Goal: Transaction & Acquisition: Purchase product/service

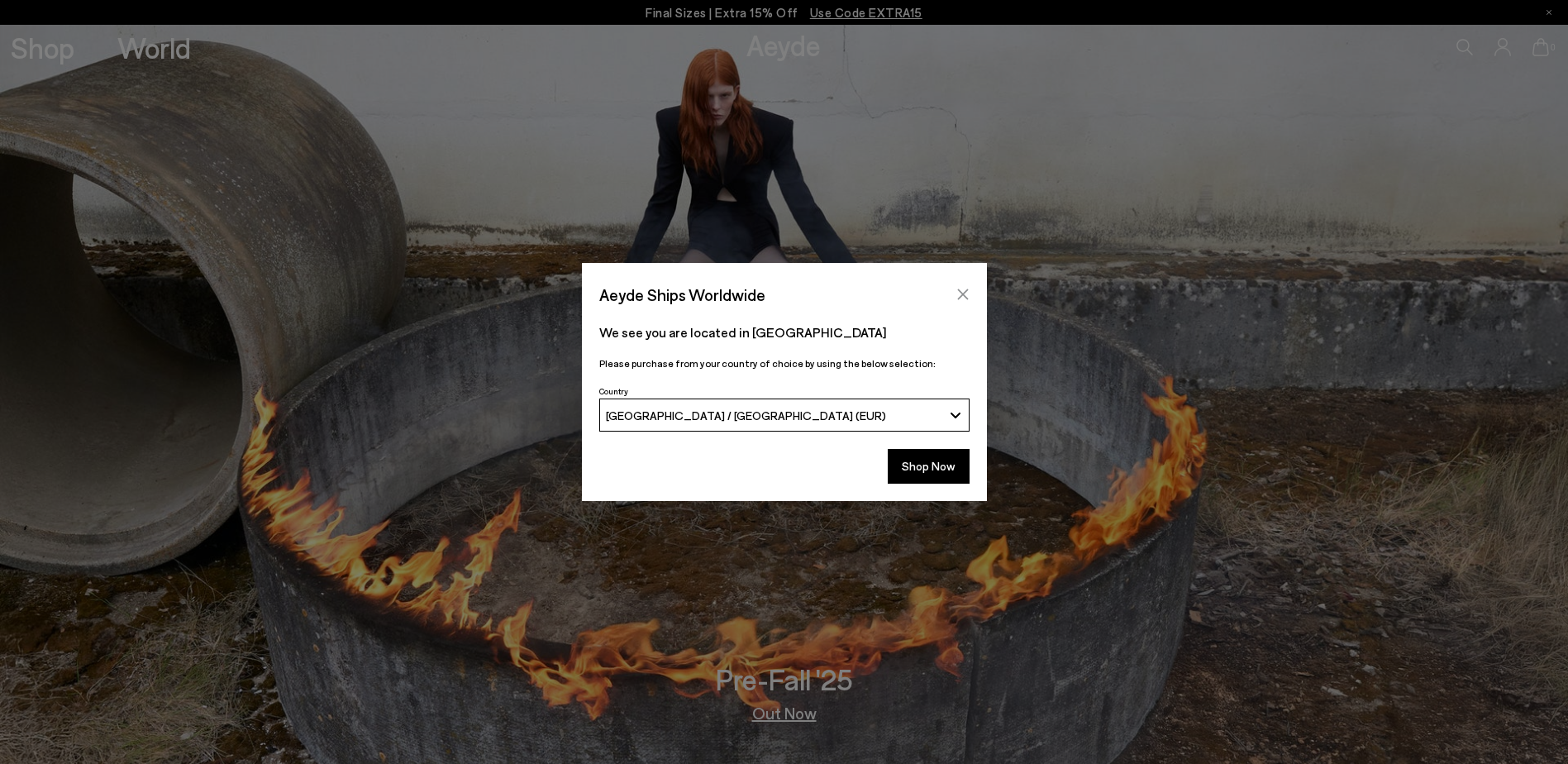
click at [970, 296] on button "Close" at bounding box center [963, 294] width 25 height 25
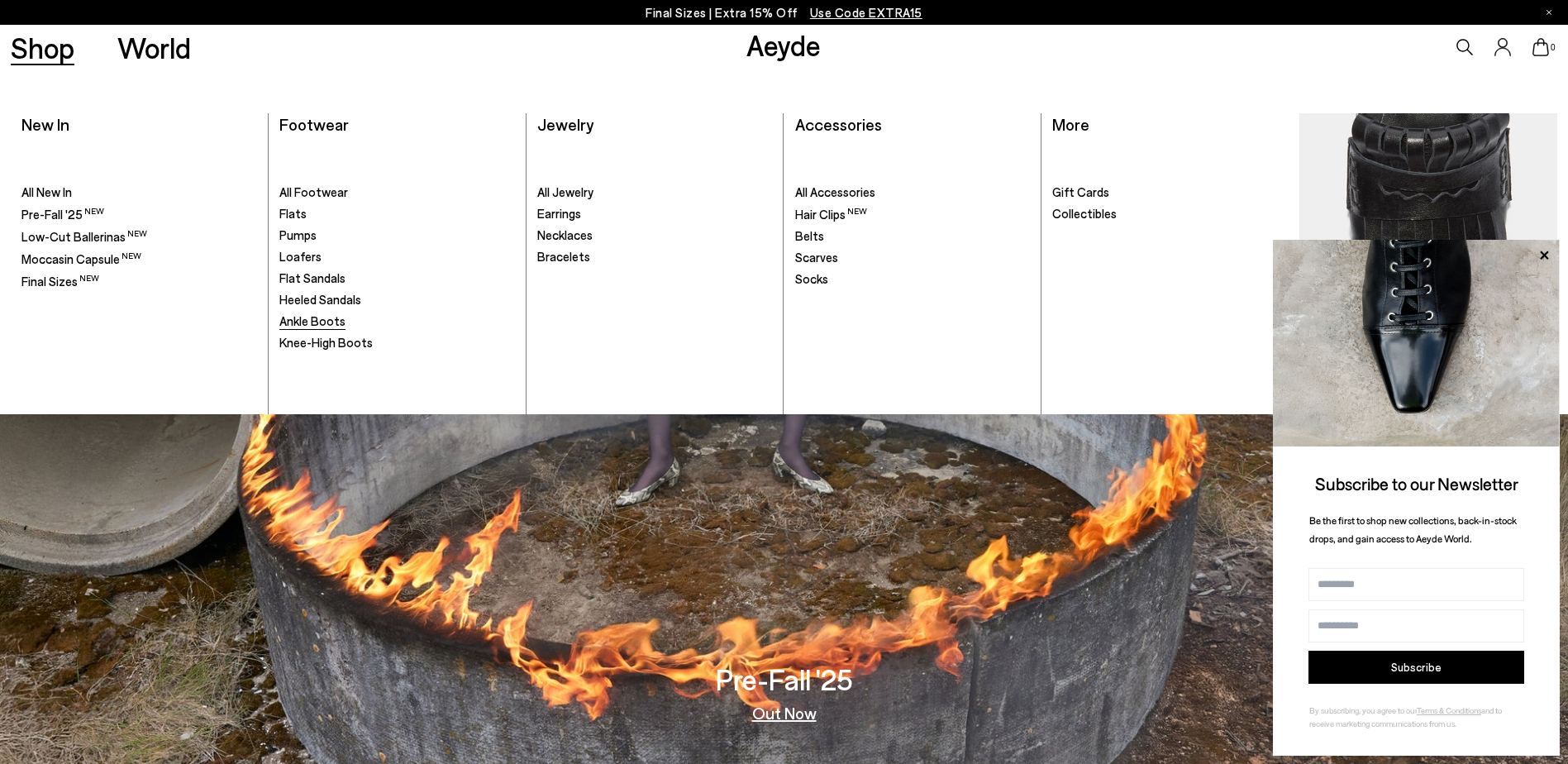
click at [340, 324] on span "Ankle Boots" at bounding box center [313, 320] width 66 height 15
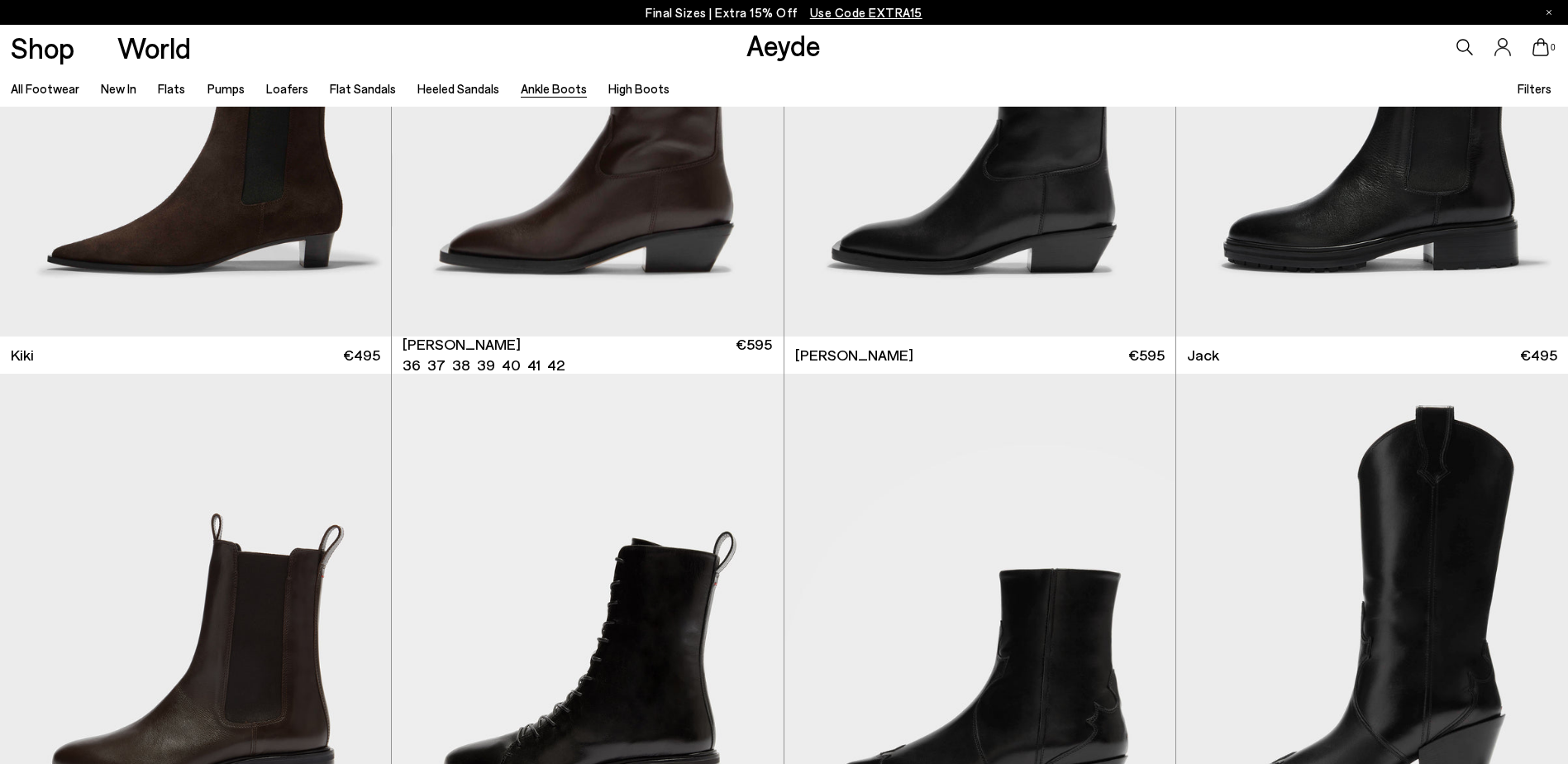
scroll to position [3638, 0]
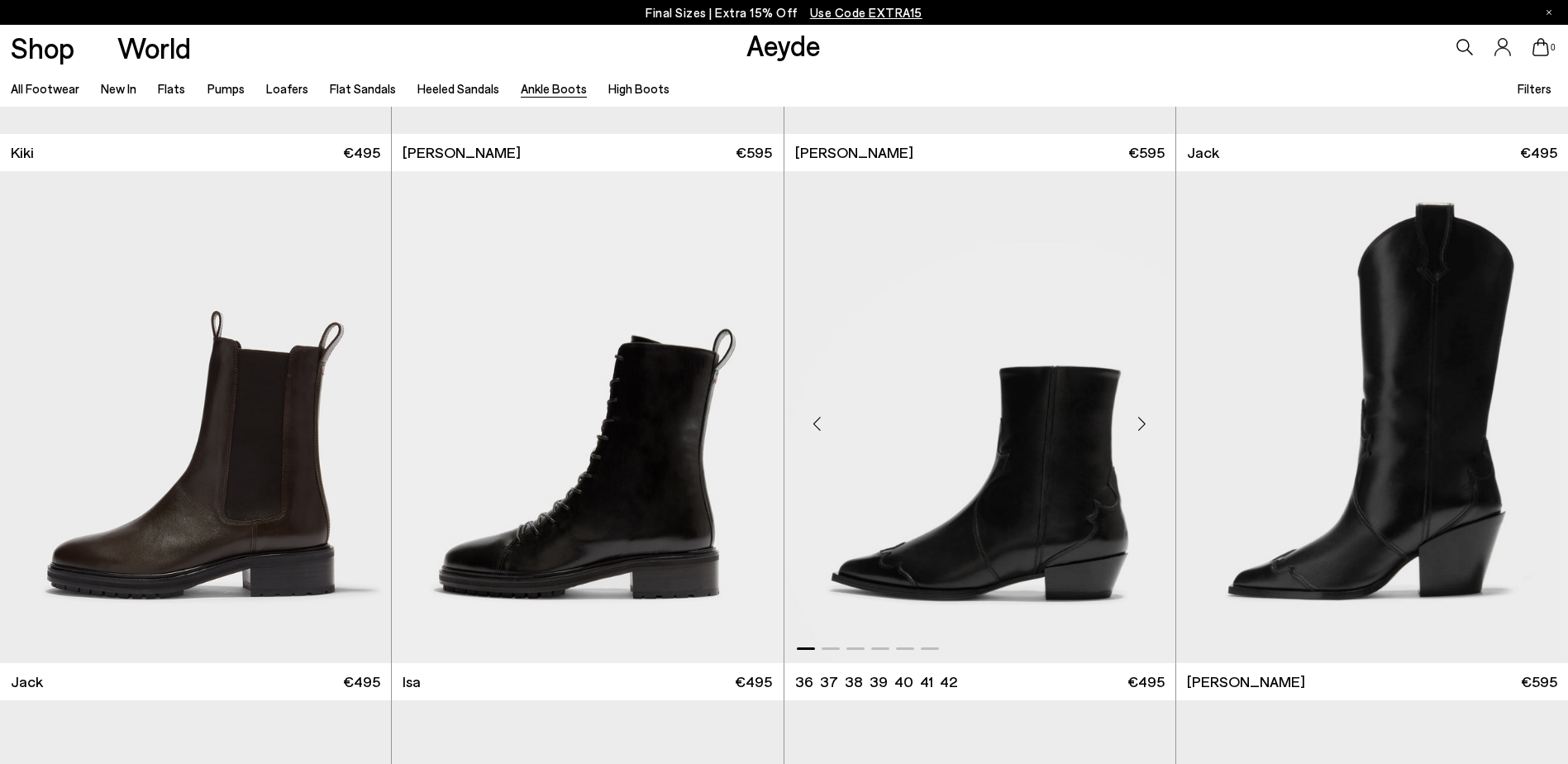
click at [1141, 424] on div "Next slide" at bounding box center [1142, 423] width 50 height 50
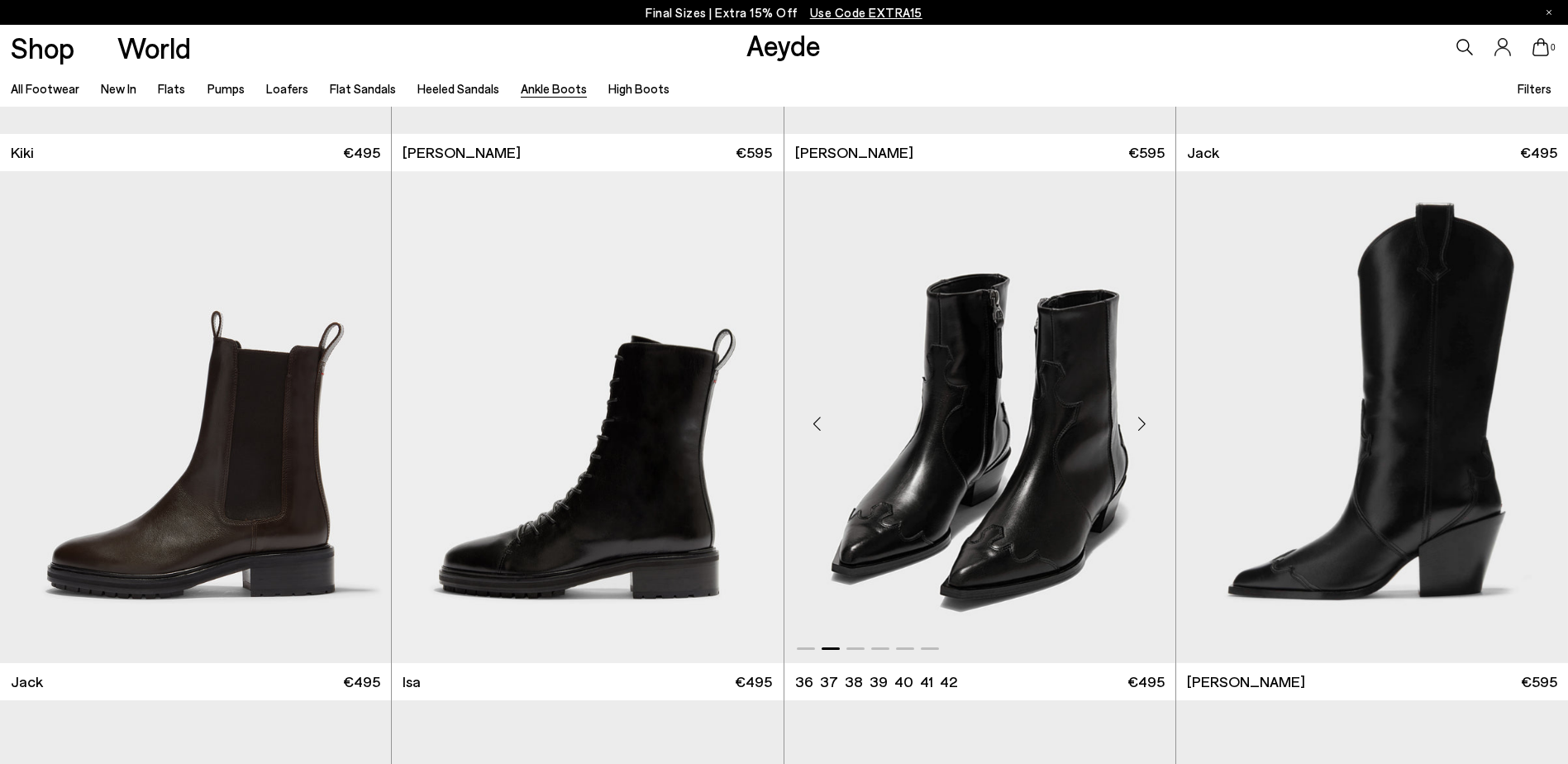
click at [1141, 424] on div "Next slide" at bounding box center [1142, 423] width 50 height 50
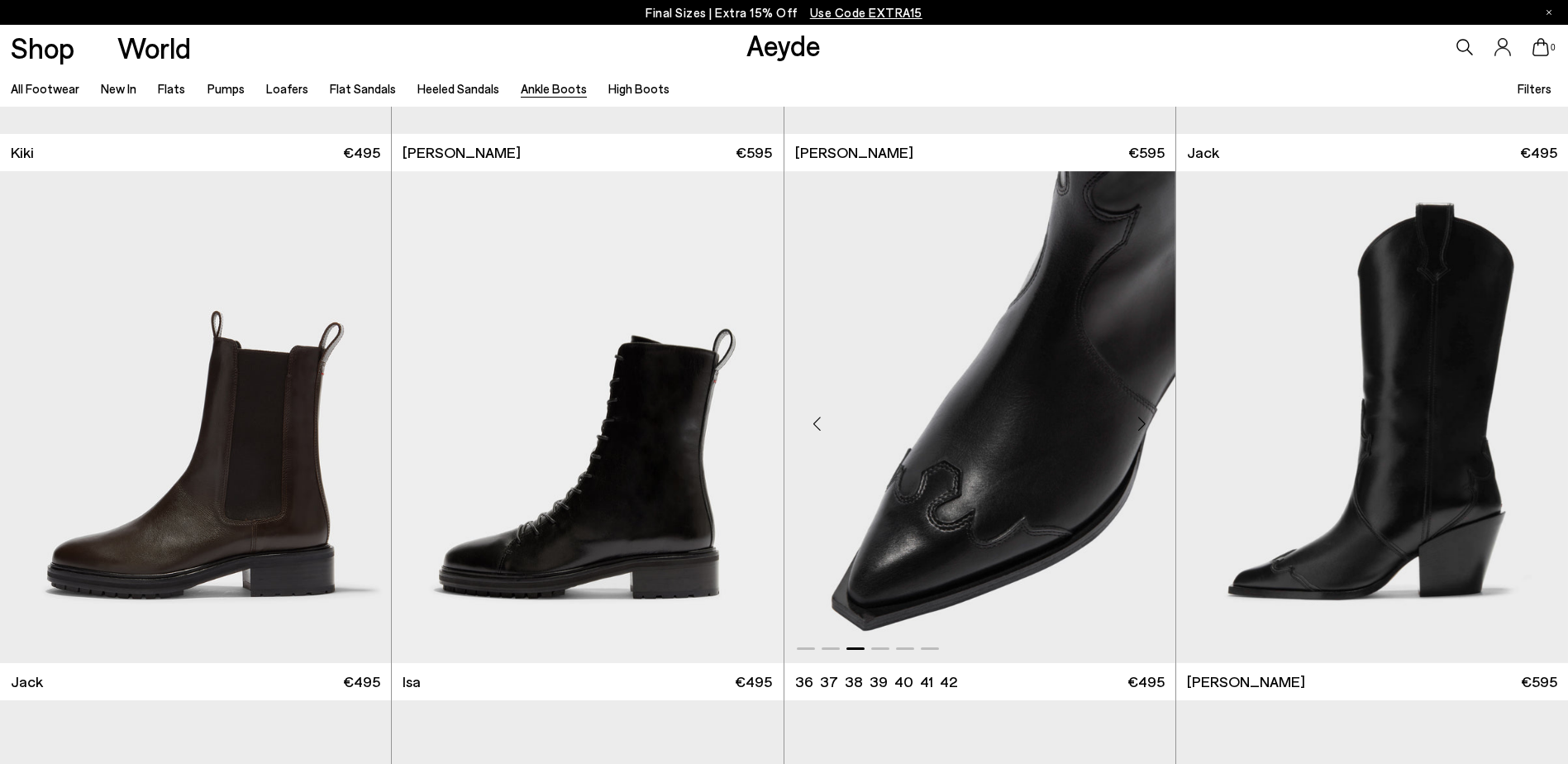
click at [1141, 424] on div "Next slide" at bounding box center [1142, 423] width 50 height 50
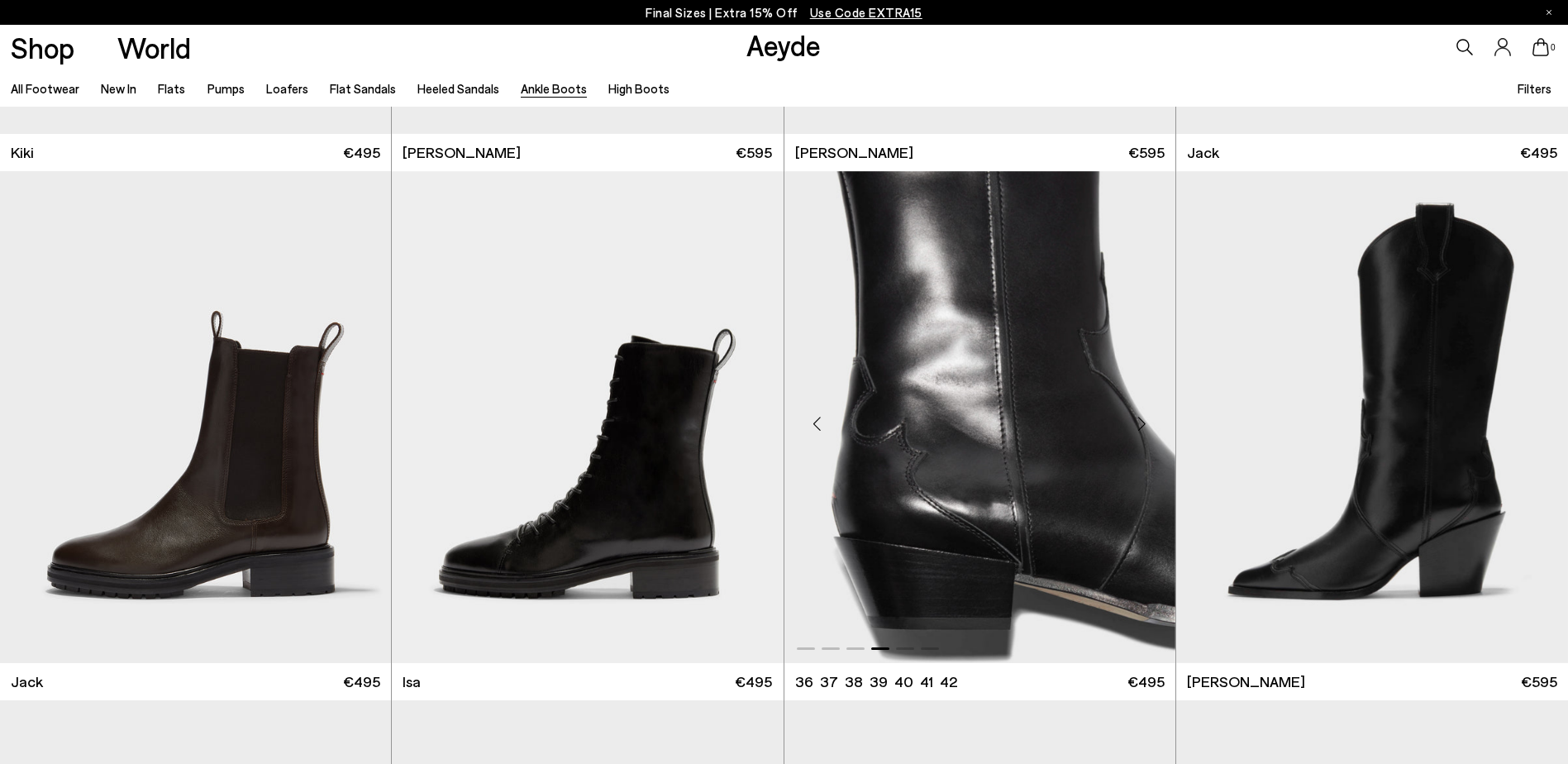
click at [1141, 424] on div "Next slide" at bounding box center [1142, 423] width 50 height 50
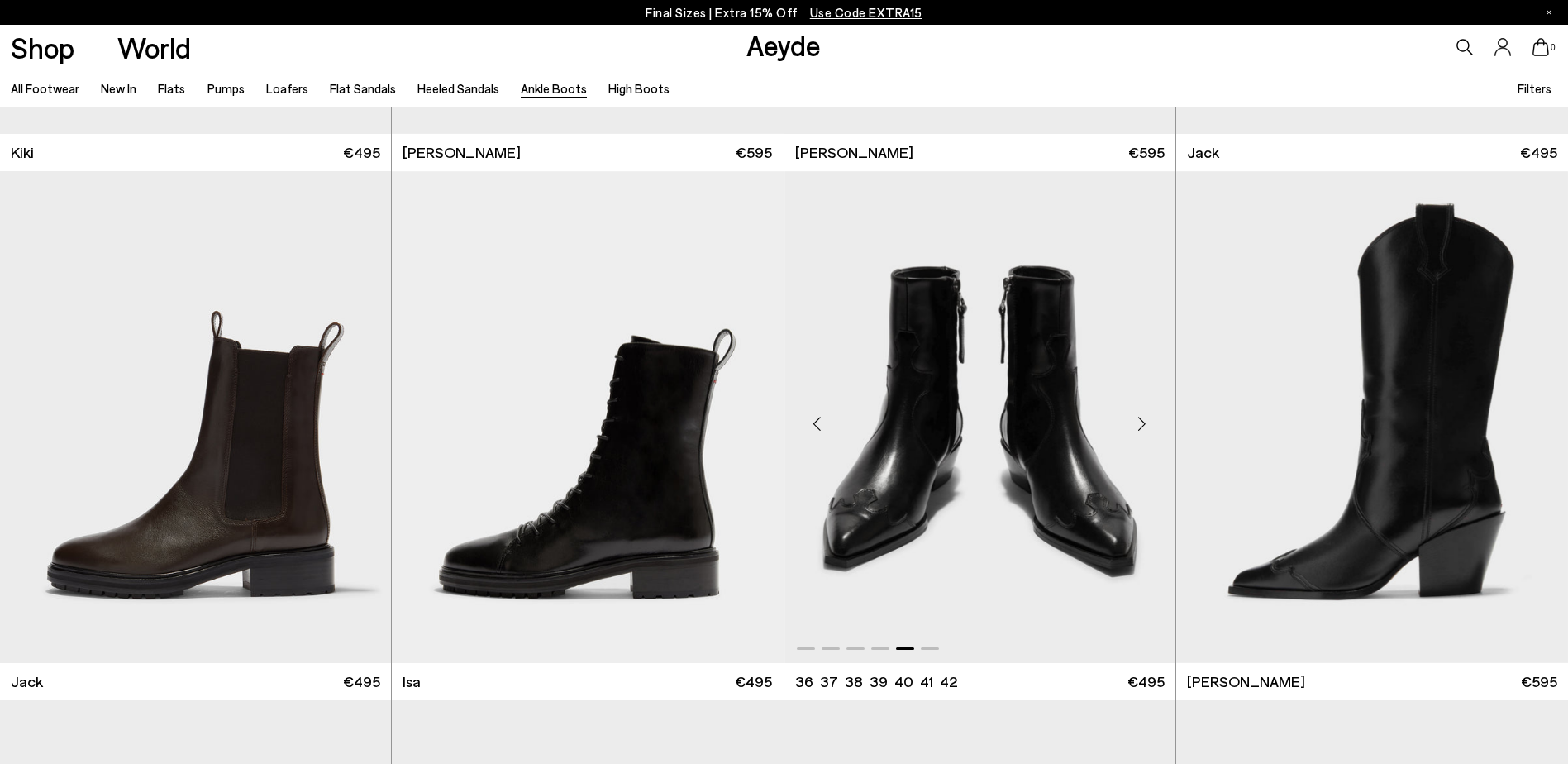
click at [1141, 424] on div "Next slide" at bounding box center [1142, 423] width 50 height 50
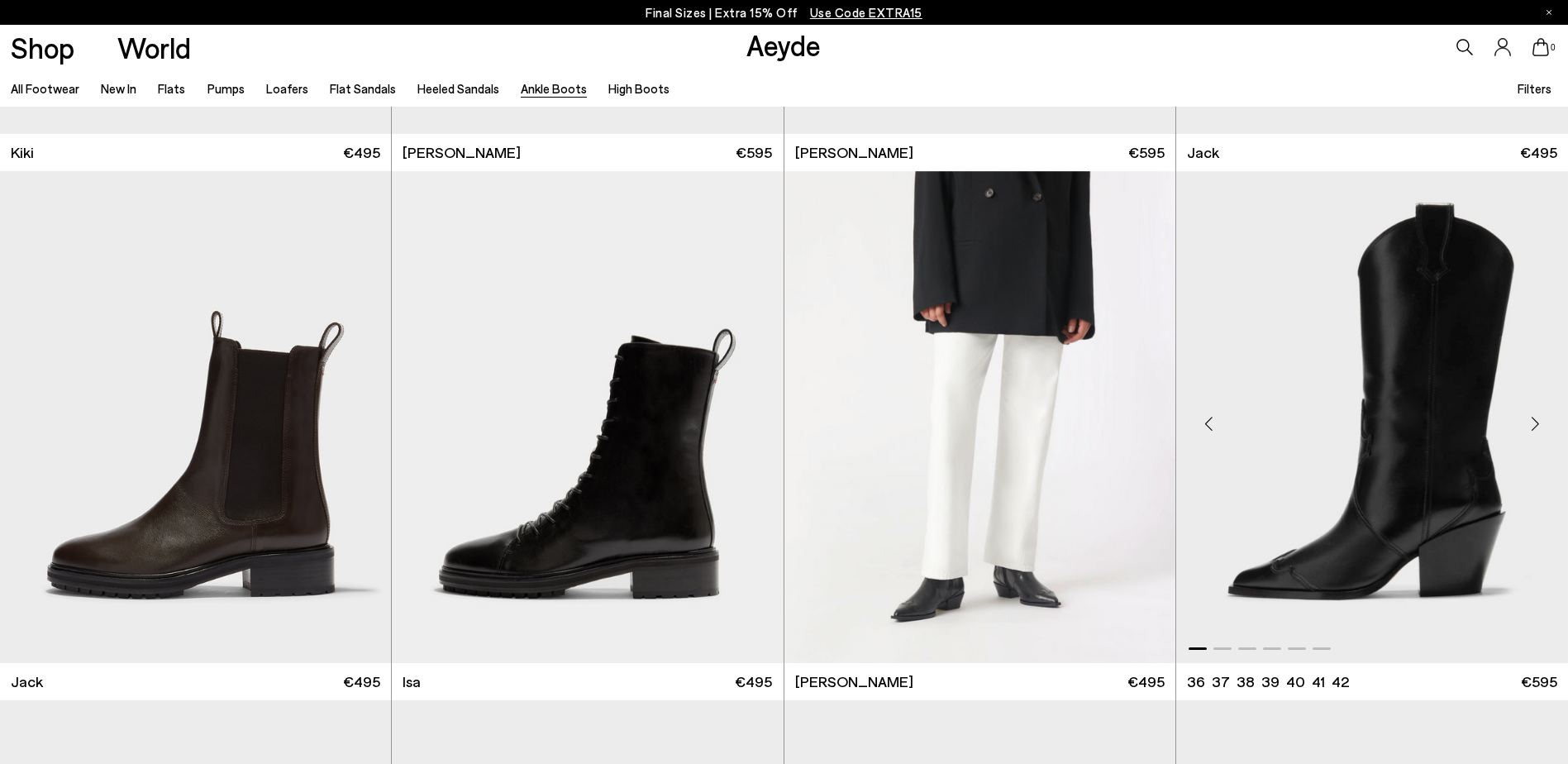
click at [1548, 414] on div "Next slide" at bounding box center [1535, 423] width 50 height 50
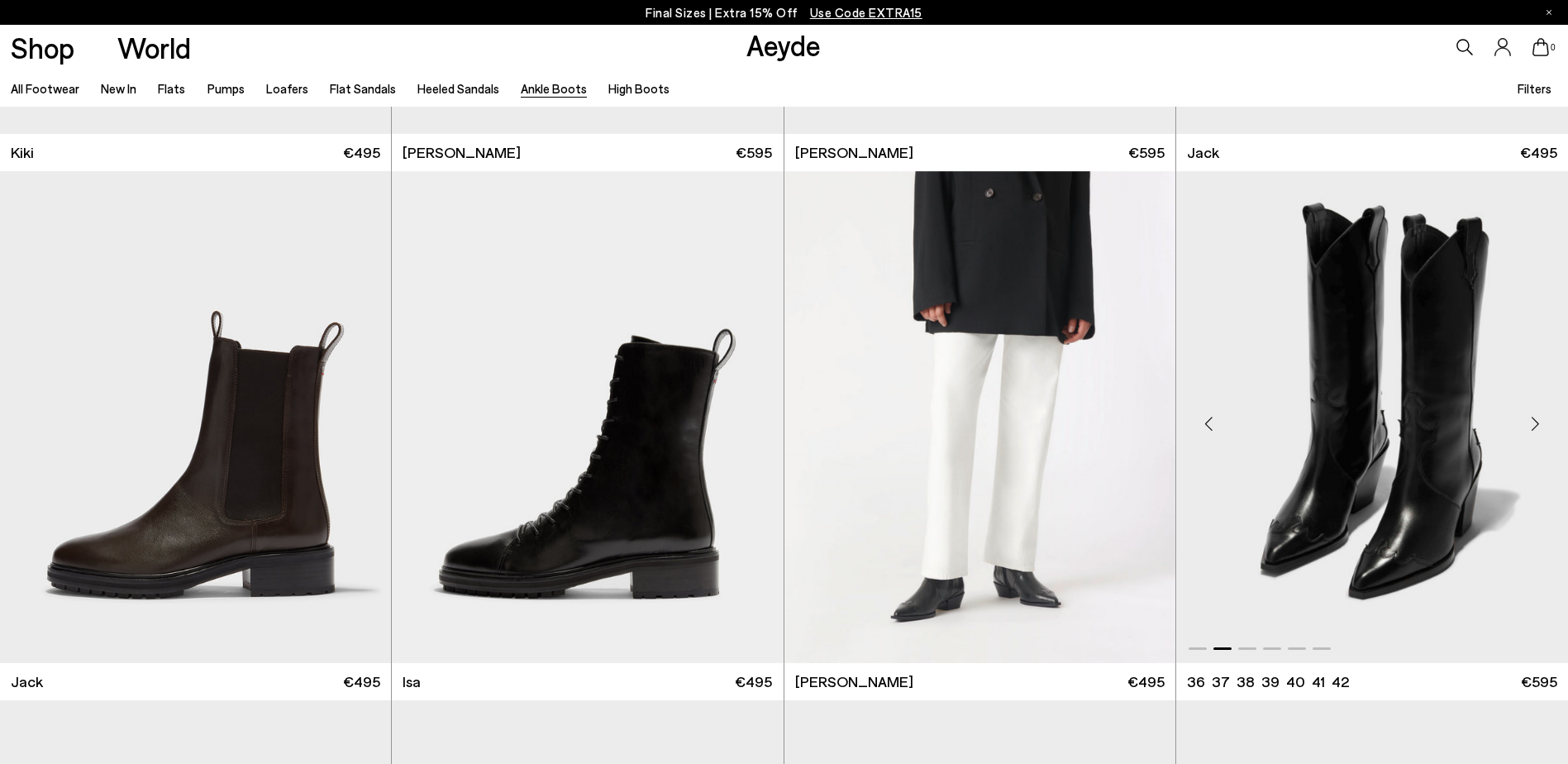
click at [1548, 414] on div "Next slide" at bounding box center [1535, 423] width 50 height 50
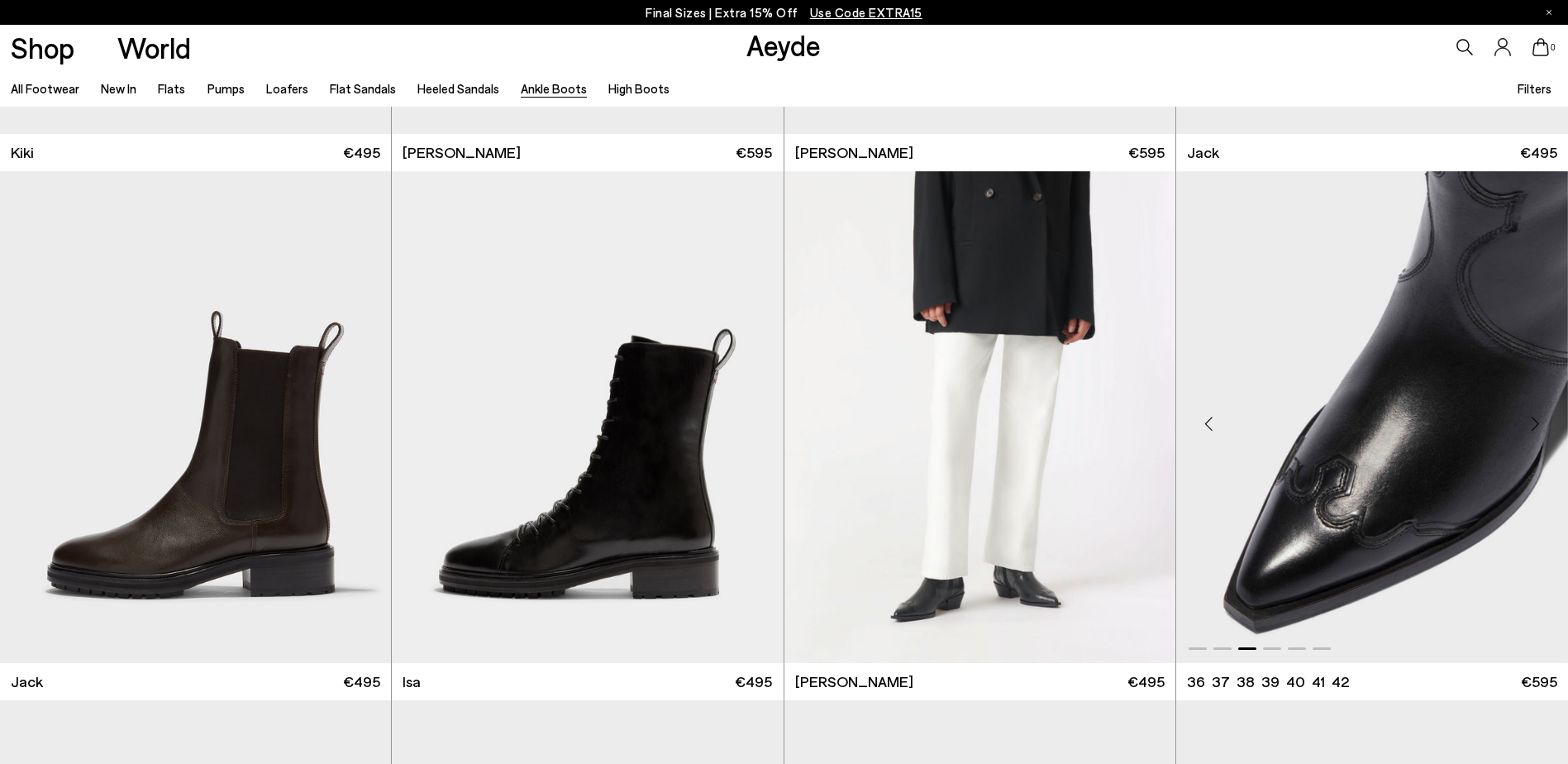
click at [1548, 414] on div "Next slide" at bounding box center [1535, 423] width 50 height 50
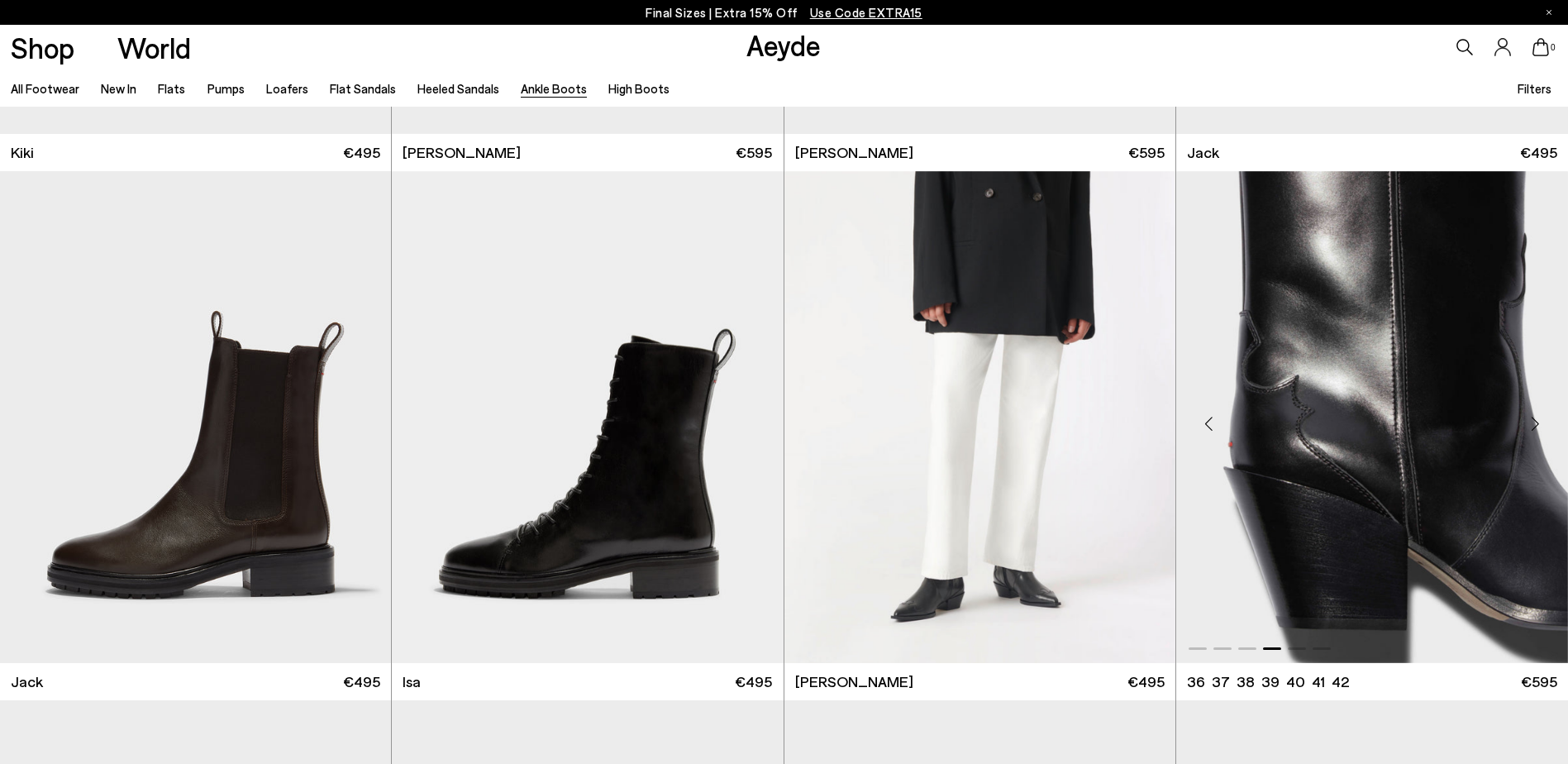
click at [1548, 414] on div "Next slide" at bounding box center [1535, 423] width 50 height 50
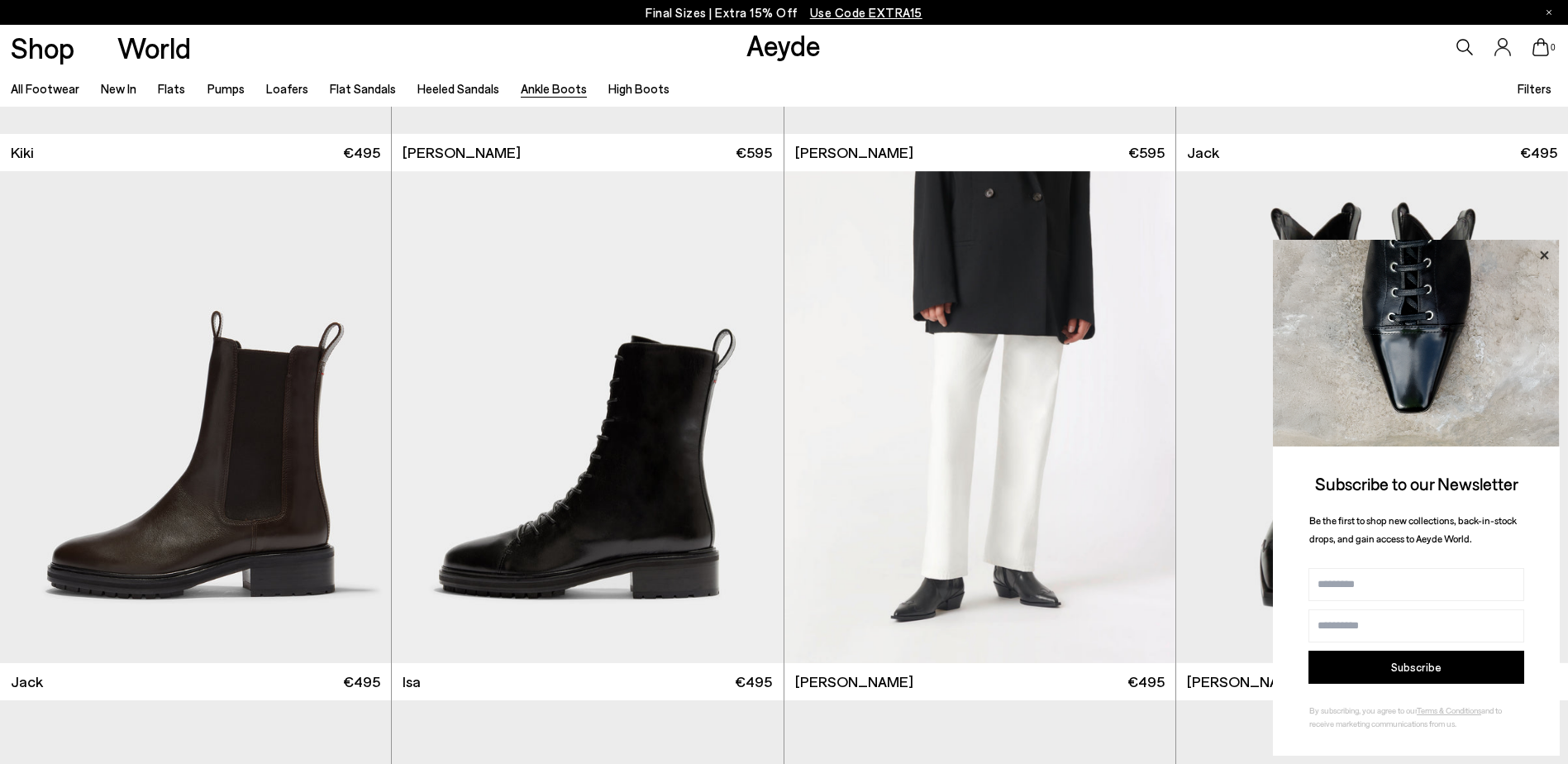
click at [1539, 251] on icon at bounding box center [1543, 255] width 21 height 21
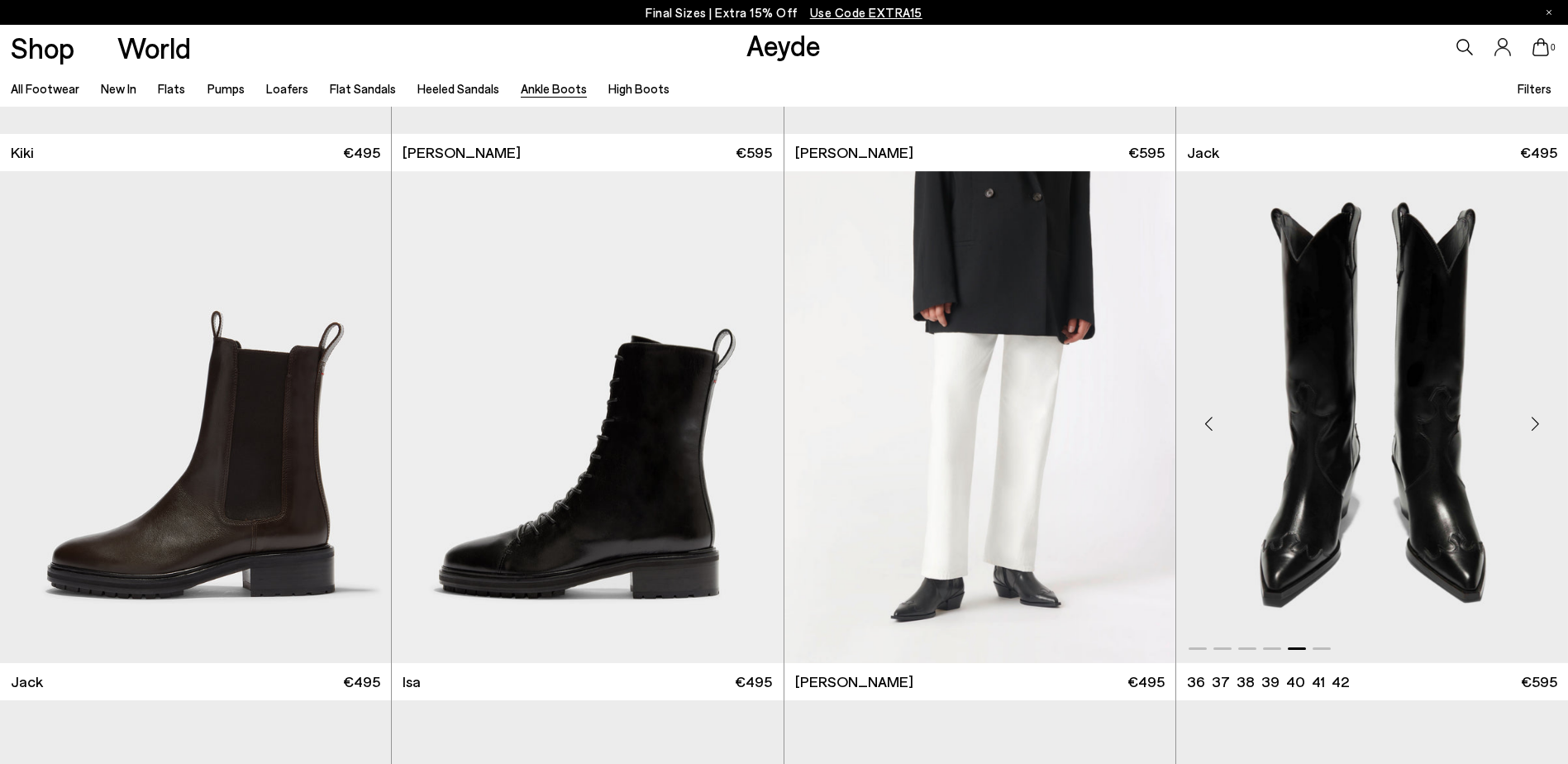
click at [1528, 424] on div "Next slide" at bounding box center [1535, 423] width 50 height 50
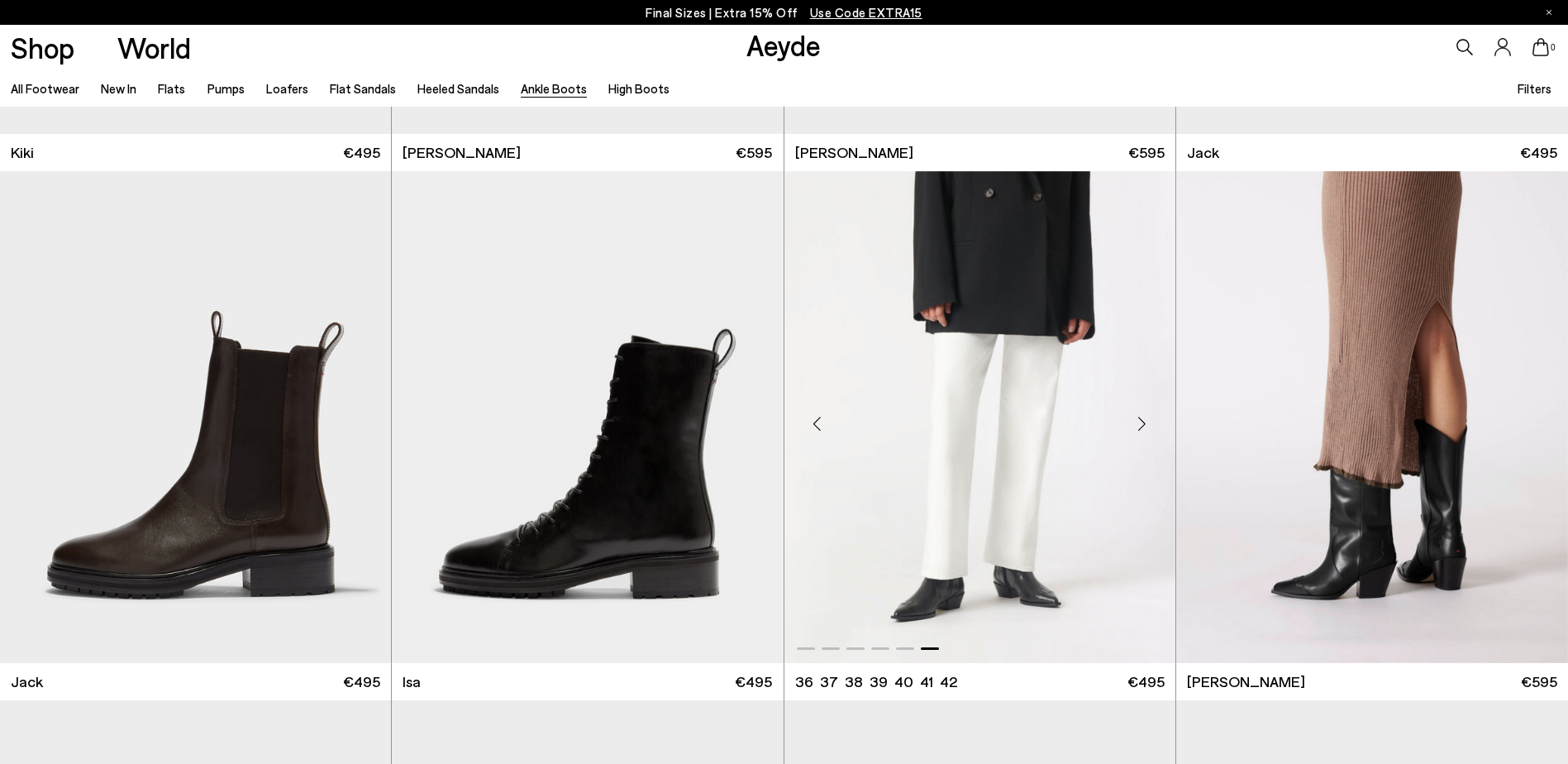
click at [949, 451] on img "6 / 6" at bounding box center [979, 417] width 391 height 492
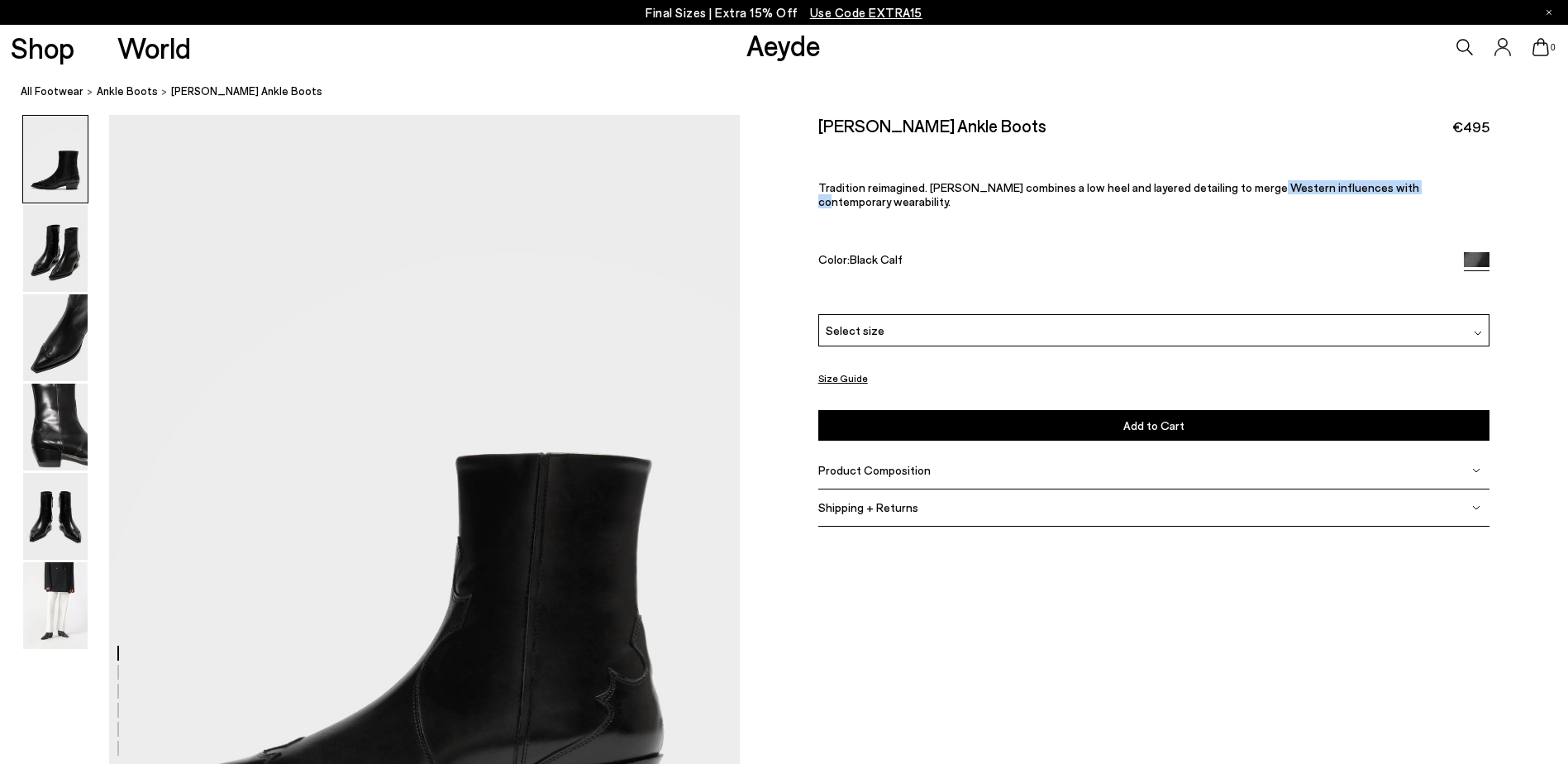
drag, startPoint x: 1247, startPoint y: 182, endPoint x: 1386, endPoint y: 182, distance: 139.0
click at [1386, 182] on p "Tradition reimagined. Hester combines a low heel and layered detailing to merge…" at bounding box center [1154, 194] width 672 height 29
click at [61, 254] on img at bounding box center [55, 249] width 64 height 87
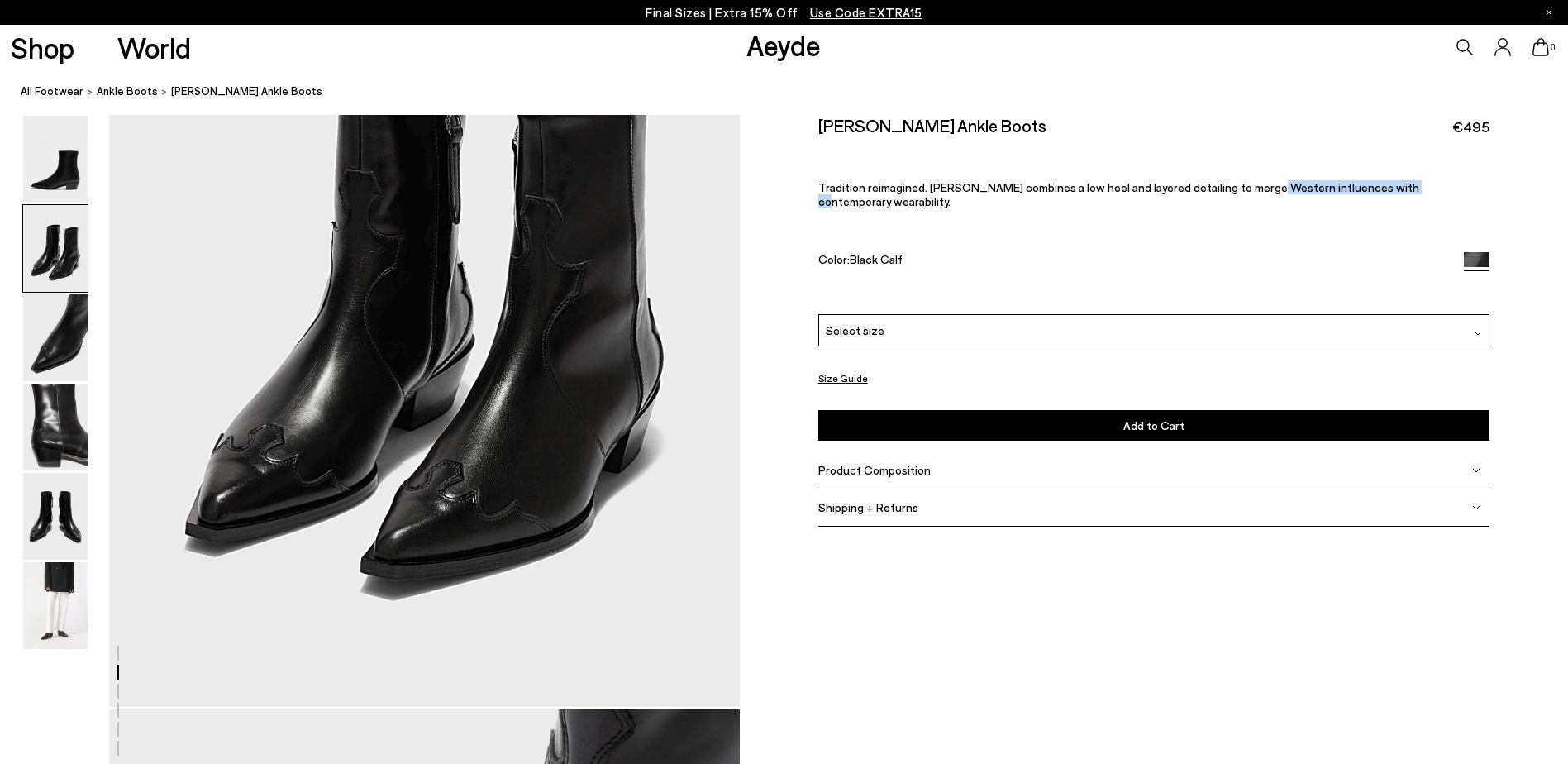
scroll to position [1093, 0]
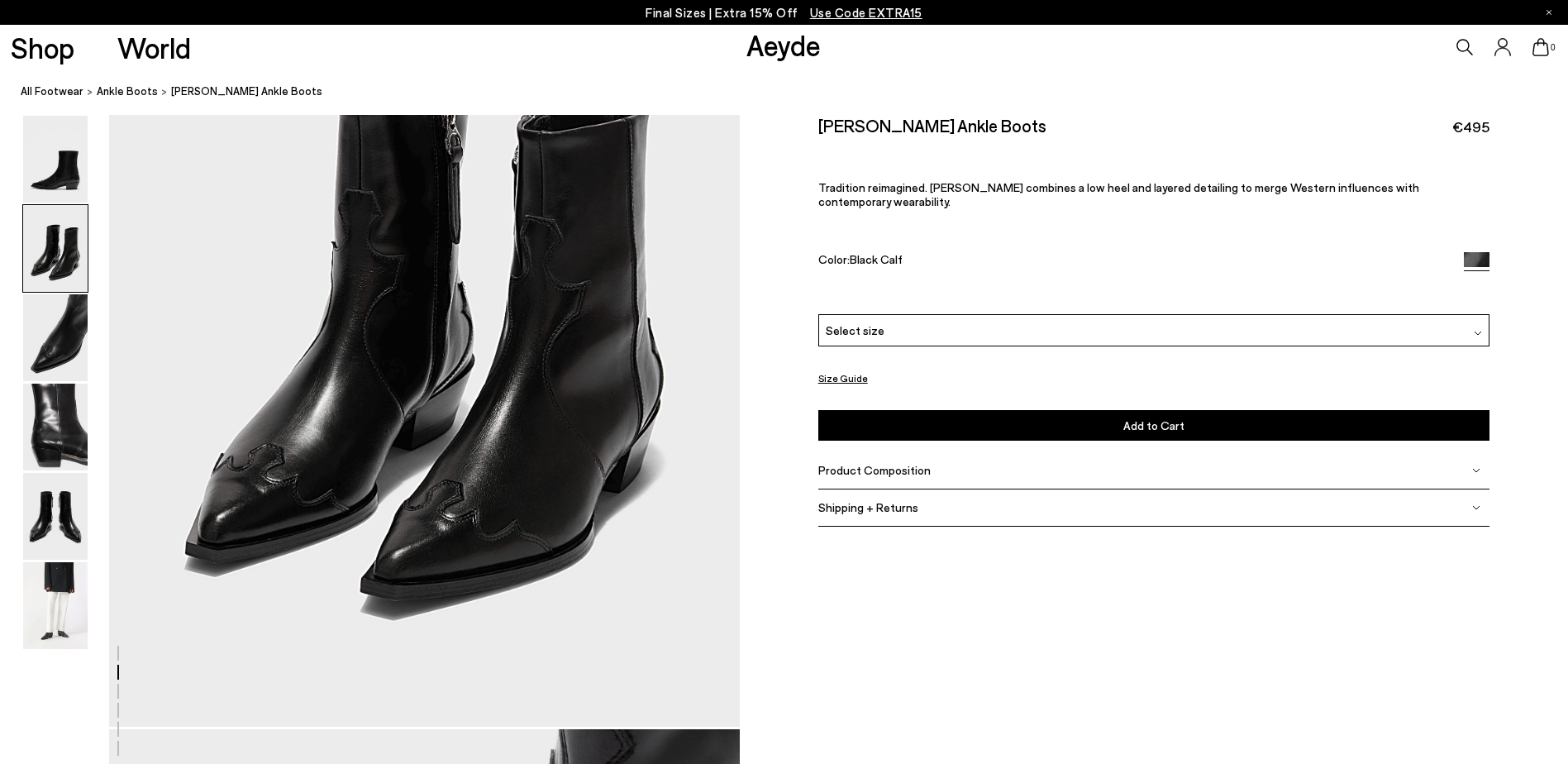
scroll to position [1011, 0]
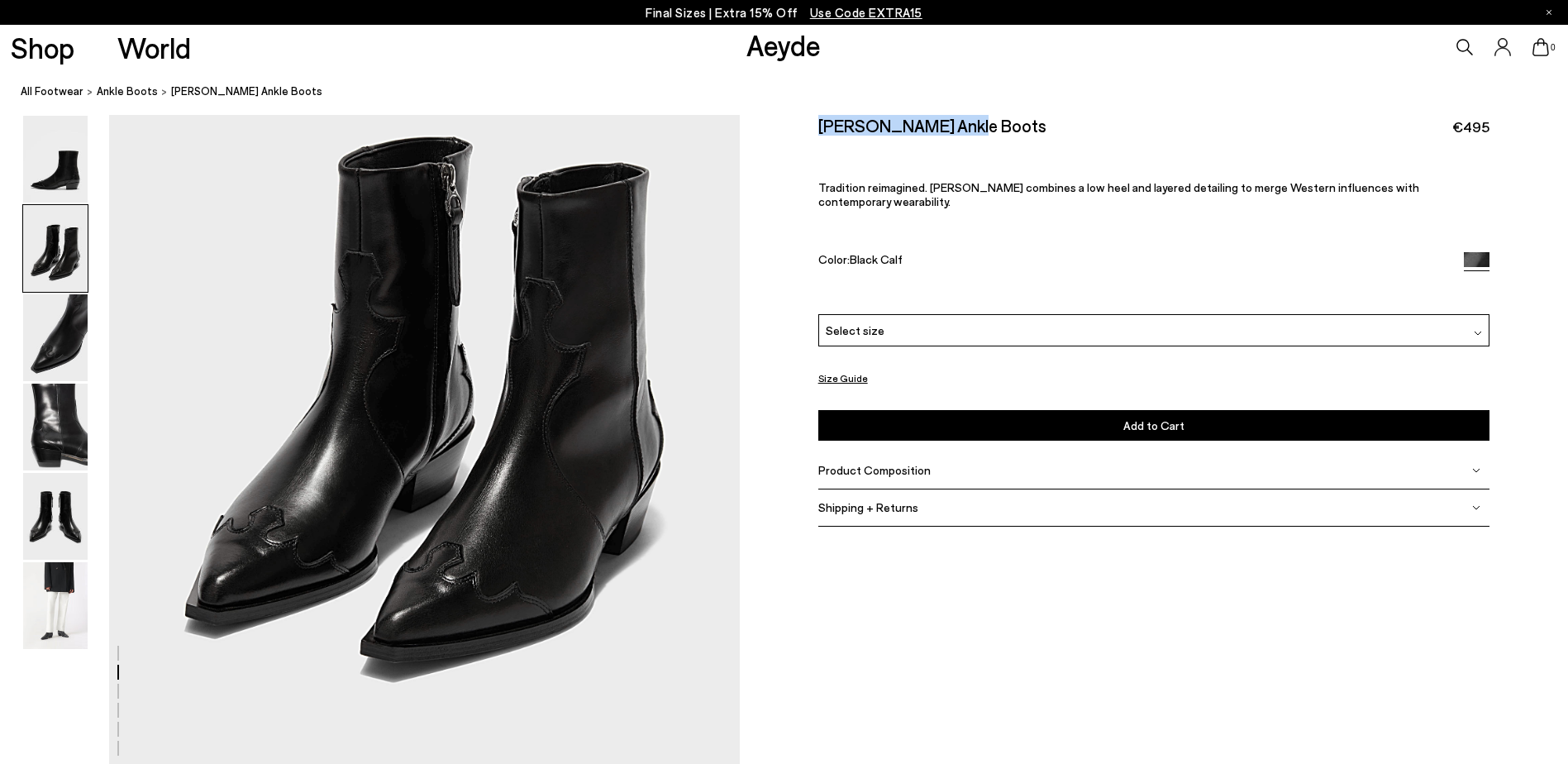
drag, startPoint x: 819, startPoint y: 126, endPoint x: 1075, endPoint y: 138, distance: 256.3
click at [1075, 138] on div "Hester Ankle Boots €495 Tradition reimagined. Hester combines a low heel and la…" at bounding box center [1154, 214] width 672 height 199
copy h2 "Hester Ankle Boots"
